Goal: Transaction & Acquisition: Purchase product/service

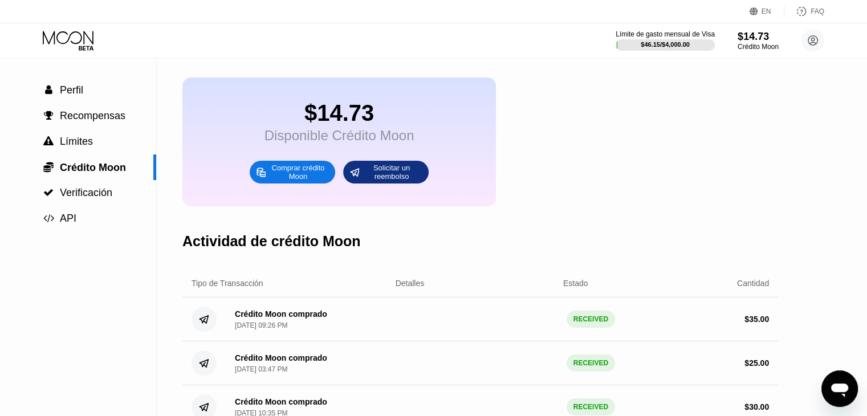
scroll to position [57, 0]
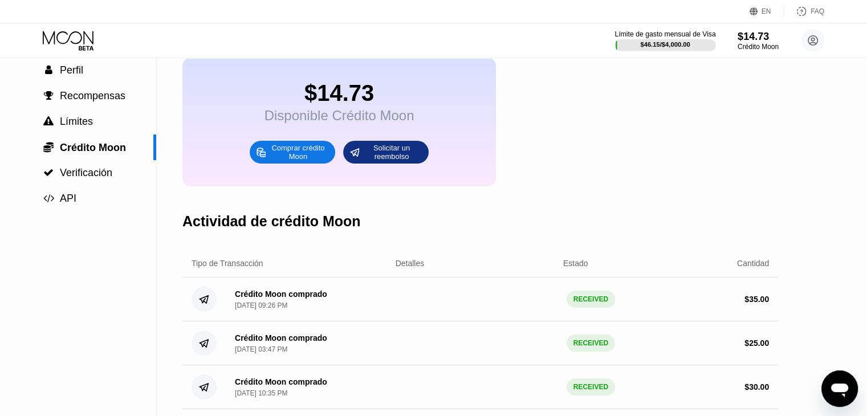
click at [682, 40] on div at bounding box center [665, 44] width 101 height 11
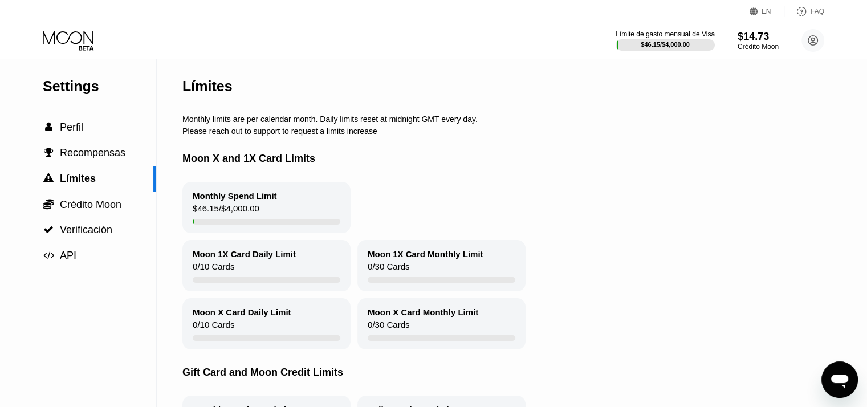
click at [84, 34] on icon at bounding box center [68, 37] width 51 height 13
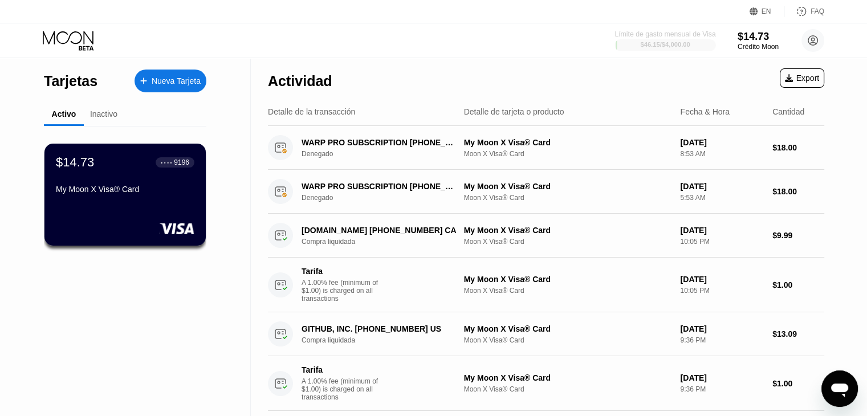
click at [668, 44] on div "$46.15 / $4,000.00" at bounding box center [665, 44] width 50 height 7
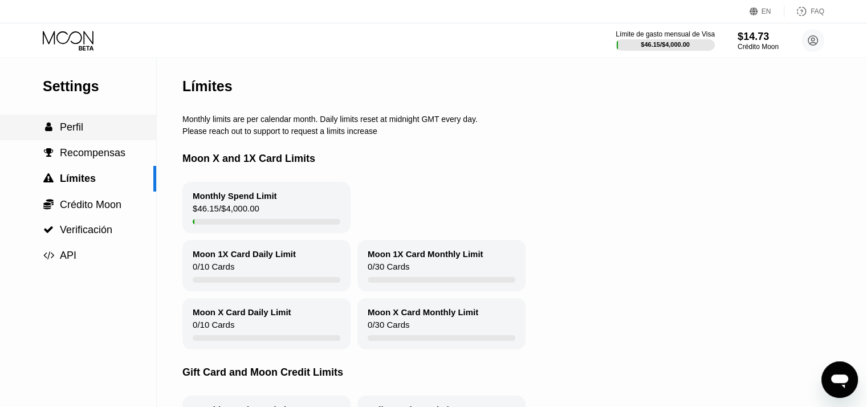
click at [90, 122] on div " Perfil" at bounding box center [78, 128] width 156 height 26
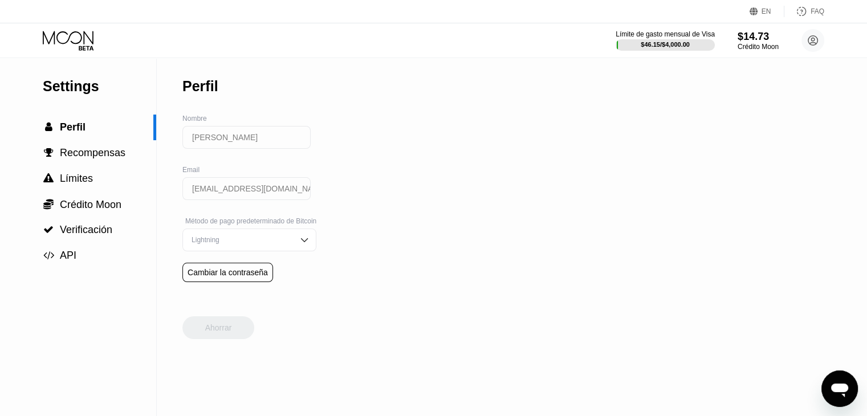
click at [82, 73] on div "Settings  Perfil  Recompensas  Límites  Crédito Moon  Verificación  API" at bounding box center [78, 163] width 156 height 210
click at [87, 36] on icon at bounding box center [69, 41] width 53 height 20
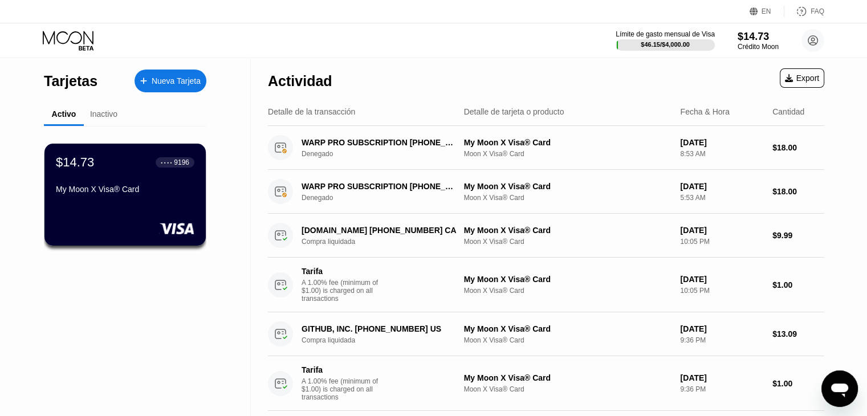
click at [157, 188] on div "My Moon X Visa® Card" at bounding box center [125, 189] width 139 height 9
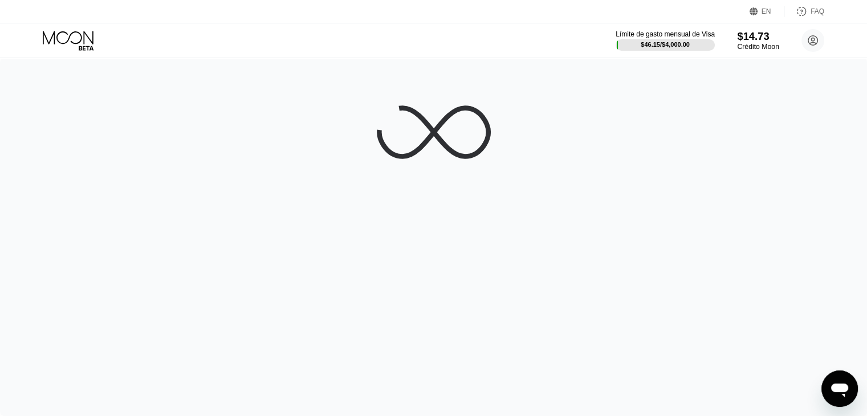
click at [749, 39] on div "$14.73" at bounding box center [758, 36] width 42 height 12
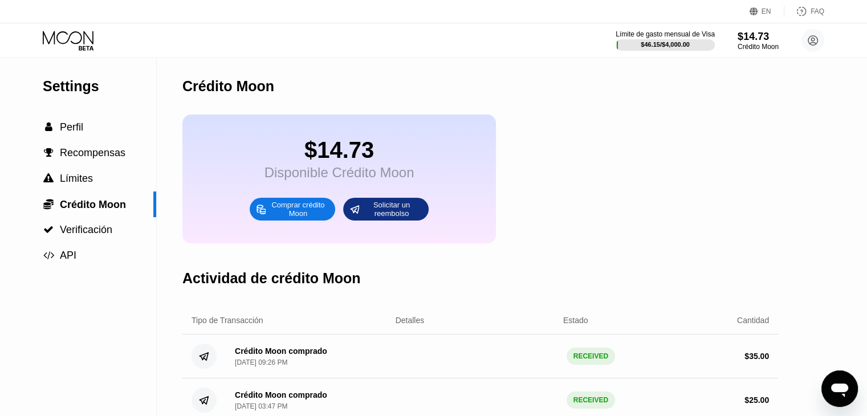
click at [296, 217] on div "Comprar crédito Moon" at bounding box center [298, 209] width 63 height 18
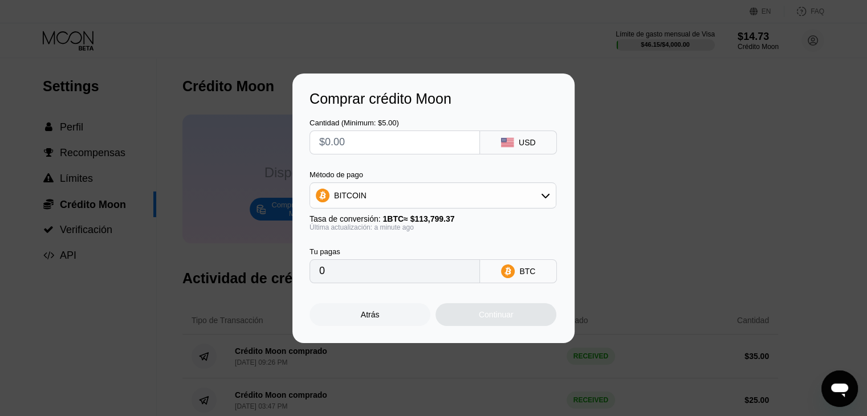
click at [364, 137] on input "text" at bounding box center [394, 142] width 151 height 23
type input "$7"
type input "0.00006152"
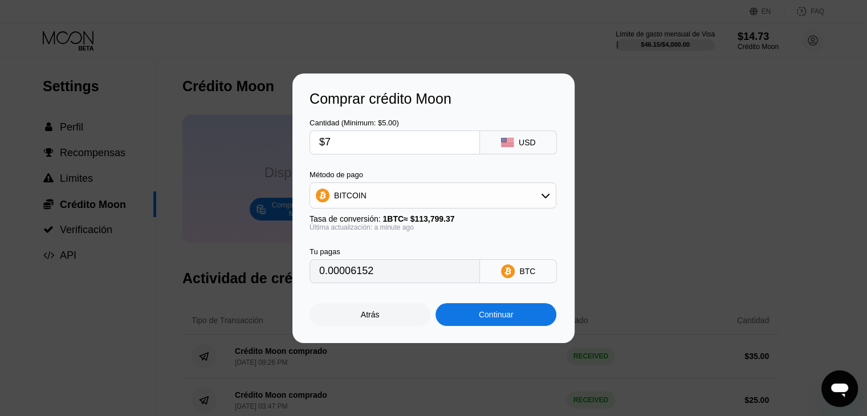
type input "$7"
click at [467, 326] on div "Continuar" at bounding box center [496, 314] width 121 height 23
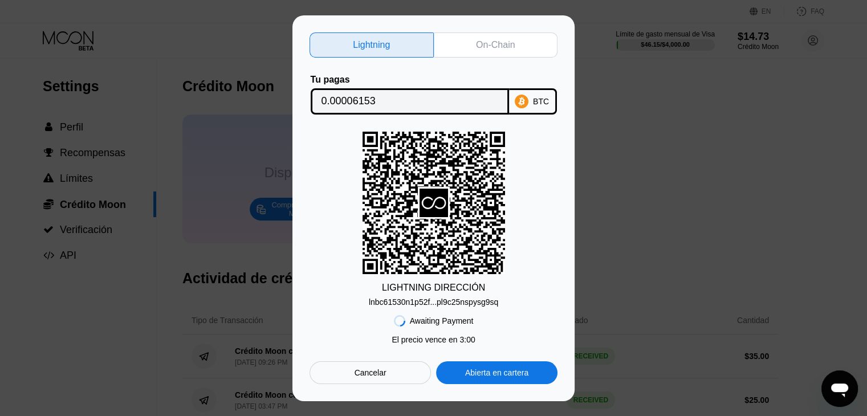
click at [461, 296] on div "lnbc61530n1p52f...pl9c25nspysg9sq" at bounding box center [433, 300] width 129 height 14
click at [368, 377] on div "Cancelar" at bounding box center [371, 373] width 32 height 10
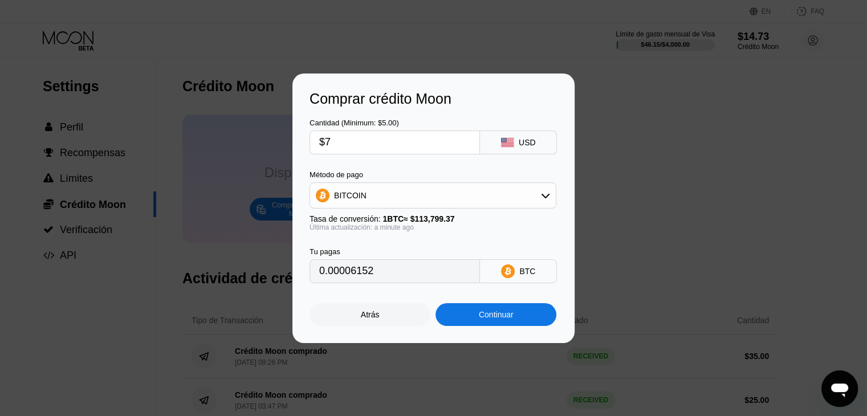
drag, startPoint x: 350, startPoint y: 137, endPoint x: 267, endPoint y: 129, distance: 83.6
click at [268, 128] on div "Comprar crédito Moon Cantidad (Minimum: $5.00) $7 USD Método de pago BITCOIN Ta…" at bounding box center [433, 209] width 867 height 270
type input "$10"
type input "0.00008788"
type input "$10"
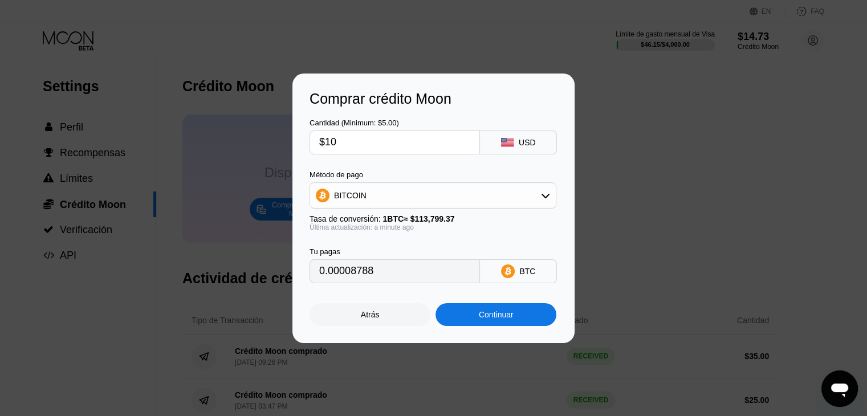
click at [495, 319] on div "Continuar" at bounding box center [496, 314] width 35 height 9
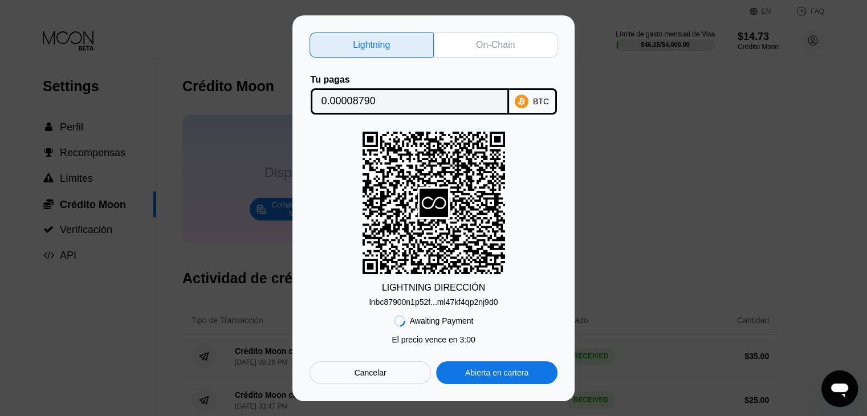
click at [481, 306] on div "lnbc87900n1p52f...ml47kf4qp2nj9d0" at bounding box center [433, 302] width 129 height 9
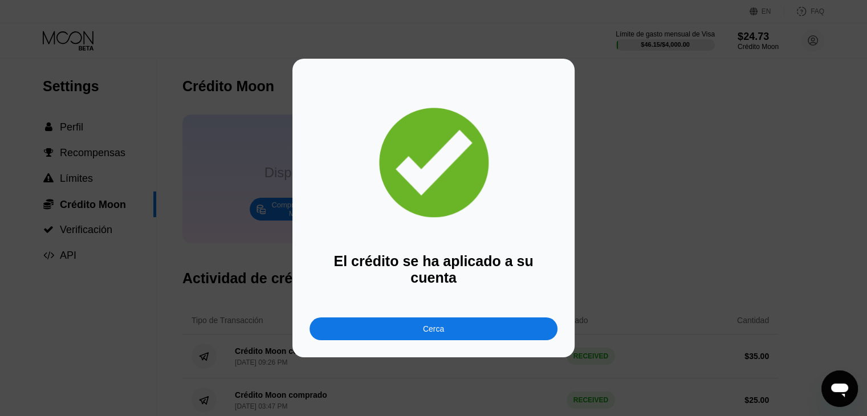
drag, startPoint x: 136, startPoint y: 169, endPoint x: 114, endPoint y: 161, distance: 23.8
click at [135, 167] on div "El crédito se ha aplicado a su cuenta [PERSON_NAME]" at bounding box center [433, 208] width 867 height 299
click at [520, 318] on div "Cerca" at bounding box center [434, 329] width 248 height 23
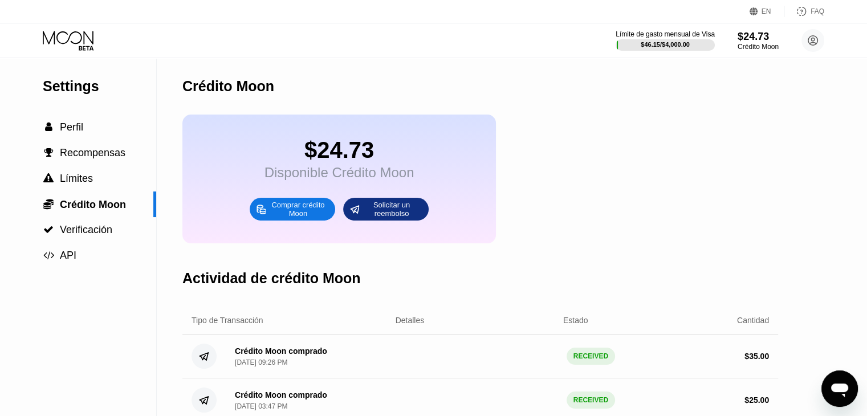
click at [684, 46] on div "$46.15 / $4,000.00" at bounding box center [665, 44] width 49 height 7
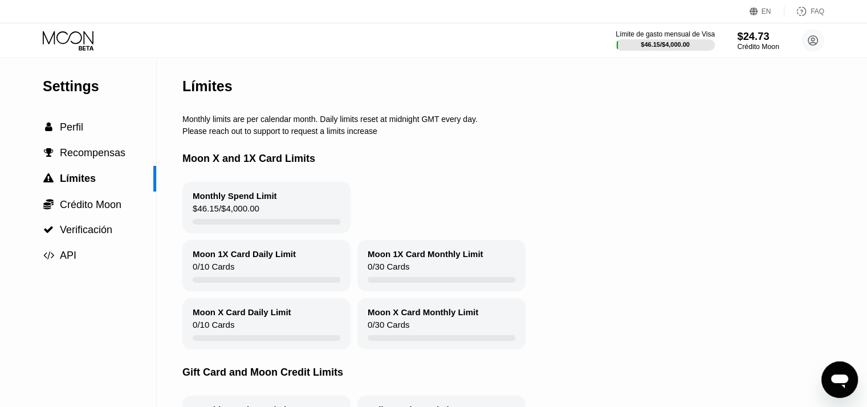
click at [750, 44] on div "Crédito Moon" at bounding box center [758, 47] width 42 height 8
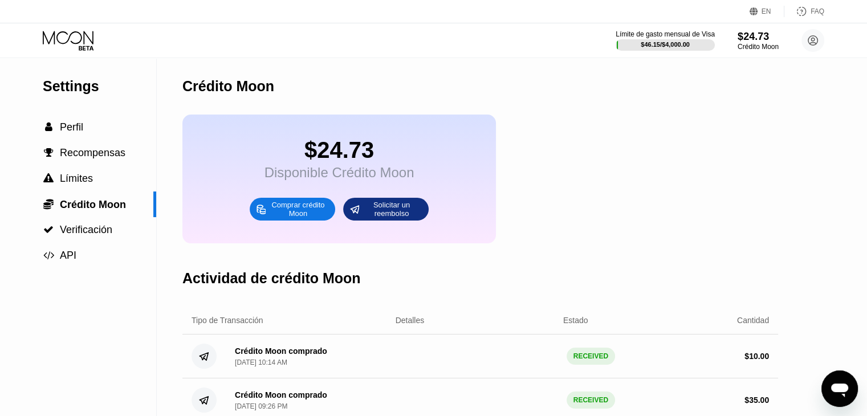
click at [76, 54] on div "Límite de gasto mensual de Visa $46.15 / $4,000.00 $24.73 Crédito Moon [PERSON_…" at bounding box center [433, 40] width 867 height 34
drag, startPoint x: 84, startPoint y: 37, endPoint x: 92, endPoint y: 46, distance: 12.1
click at [84, 36] on icon at bounding box center [69, 41] width 53 height 20
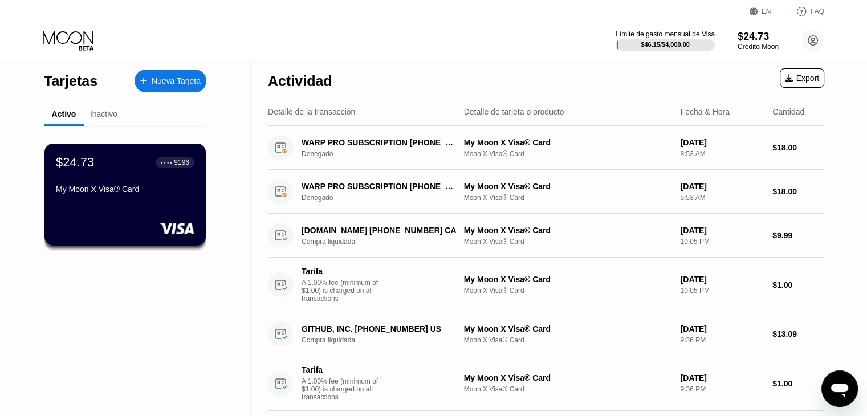
click at [149, 198] on div "My Moon X Visa® Card" at bounding box center [125, 192] width 139 height 14
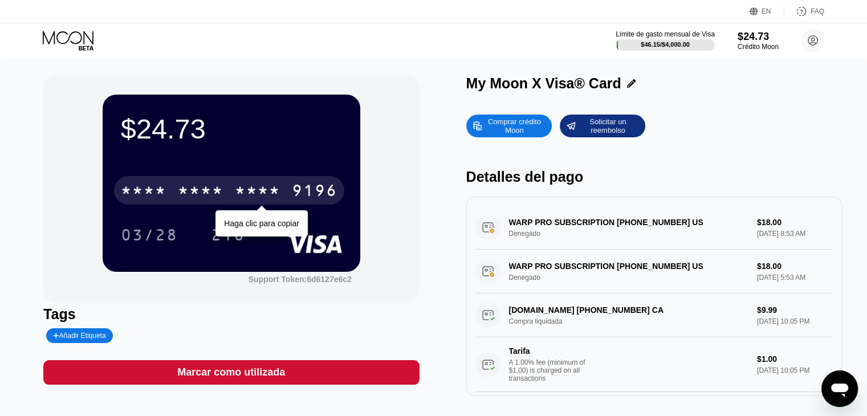
click at [306, 201] on div "9196" at bounding box center [315, 192] width 46 height 18
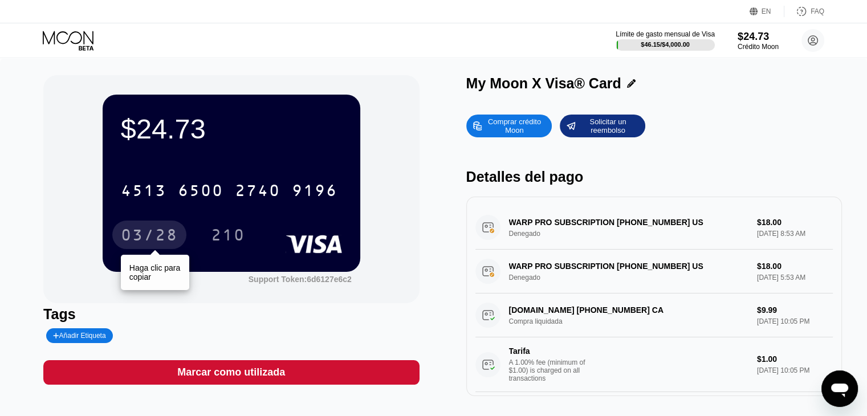
click at [170, 242] on div "03/28" at bounding box center [149, 236] width 57 height 18
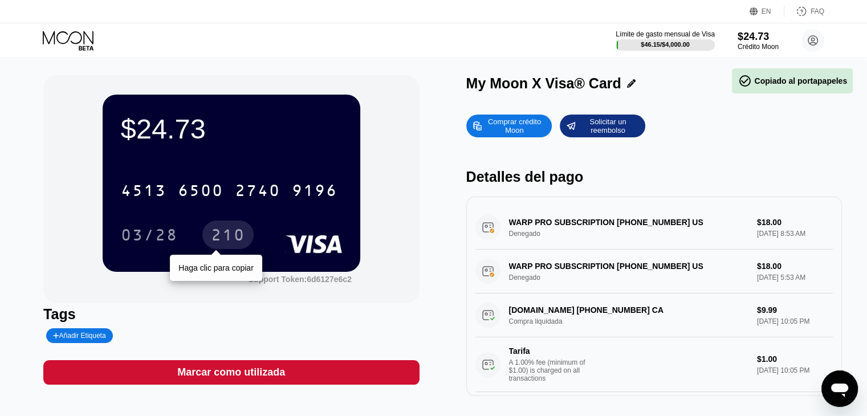
click at [233, 231] on div "210" at bounding box center [228, 236] width 34 height 18
